Goal: Navigation & Orientation: Find specific page/section

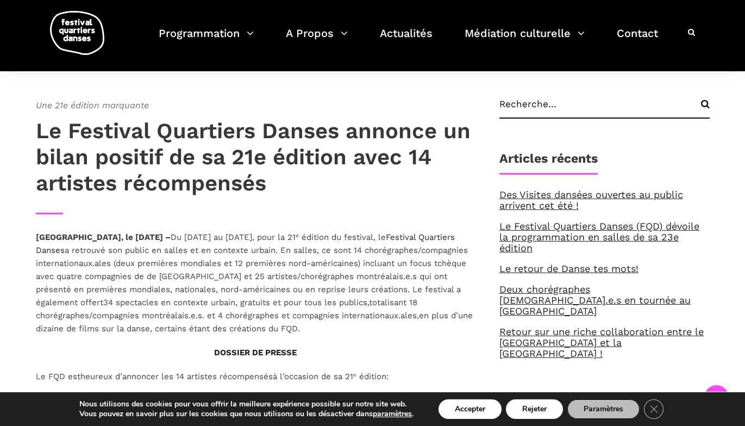
scroll to position [296, 0]
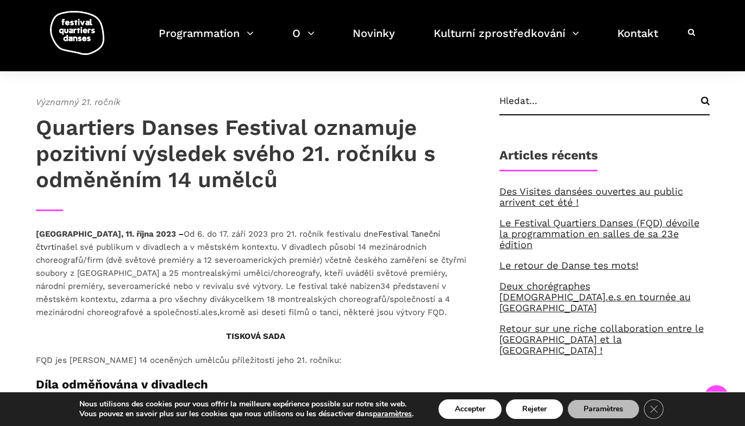
click at [386, 154] on h4 "Quartiers Danses Festival oznamuje pozitivní výsledek svého 21. ročníku s odměn…" at bounding box center [257, 154] width 442 height 78
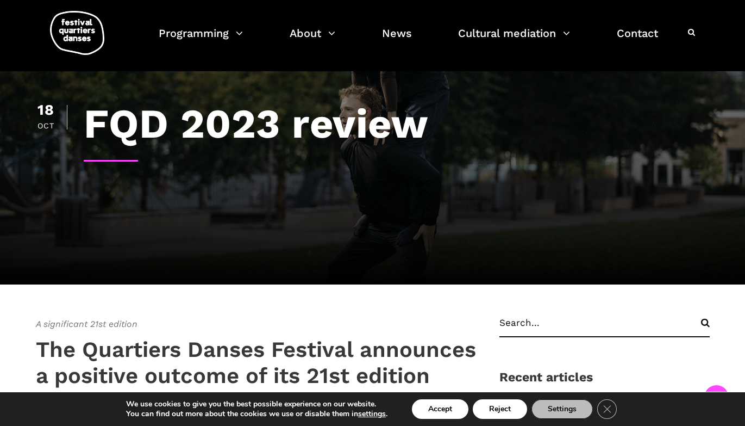
scroll to position [0, 0]
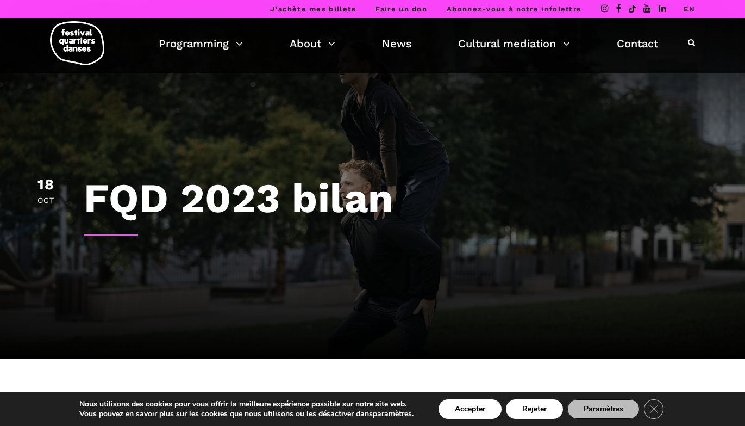
click at [692, 8] on link "EN" at bounding box center [689, 9] width 11 height 8
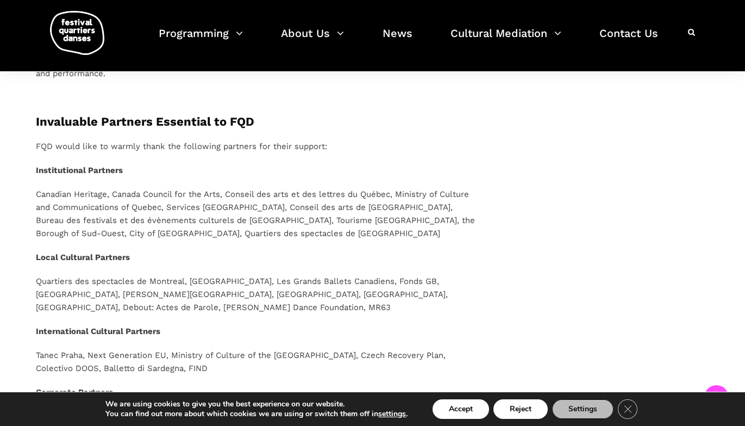
scroll to position [861, 0]
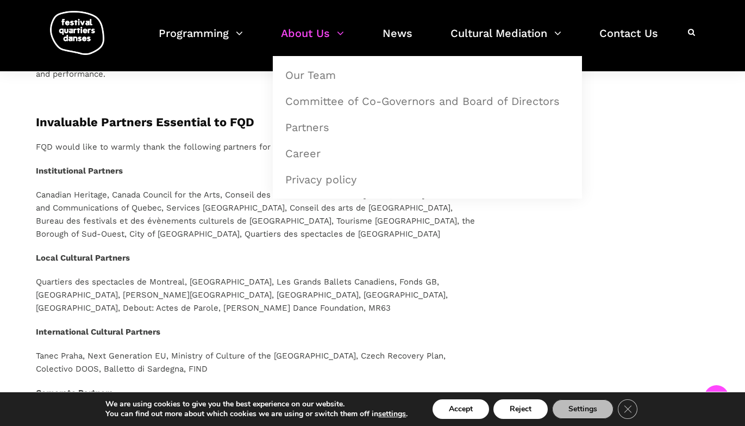
click at [316, 43] on link "About Us" at bounding box center [312, 40] width 63 height 32
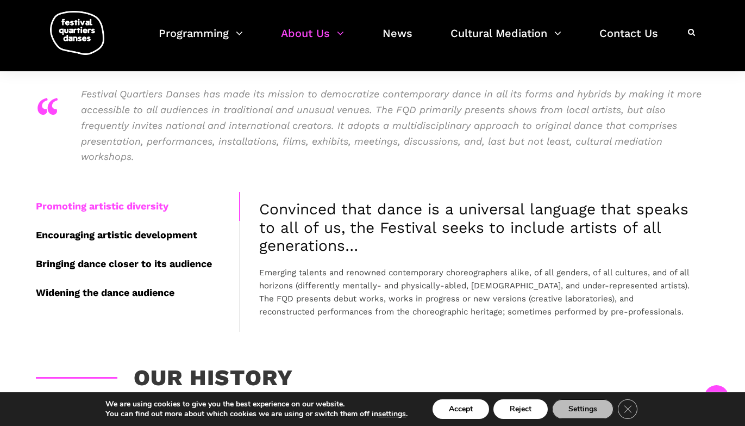
scroll to position [236, 0]
